Goal: Information Seeking & Learning: Learn about a topic

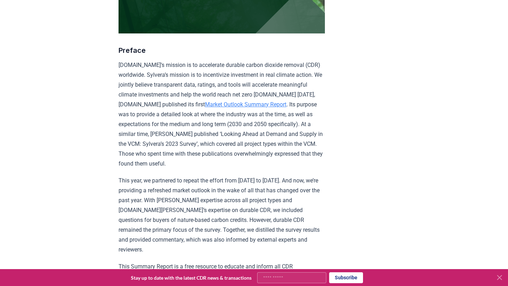
scroll to position [214, 0]
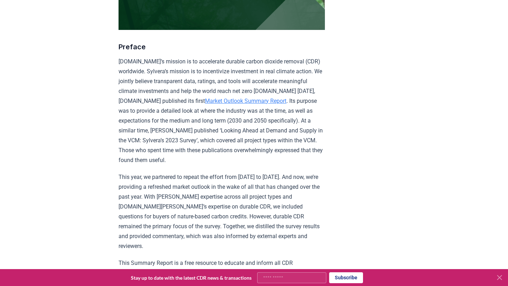
click at [286, 104] on link "Market Outlook Summary Report" at bounding box center [245, 101] width 81 height 7
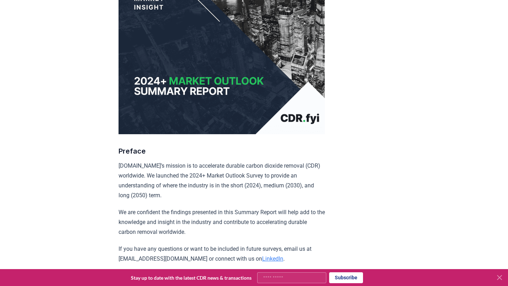
scroll to position [104, 0]
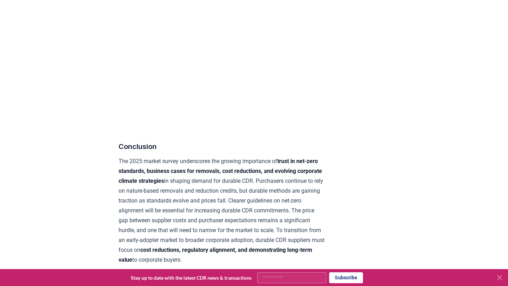
scroll to position [3294, 0]
